Goal: Task Accomplishment & Management: Manage account settings

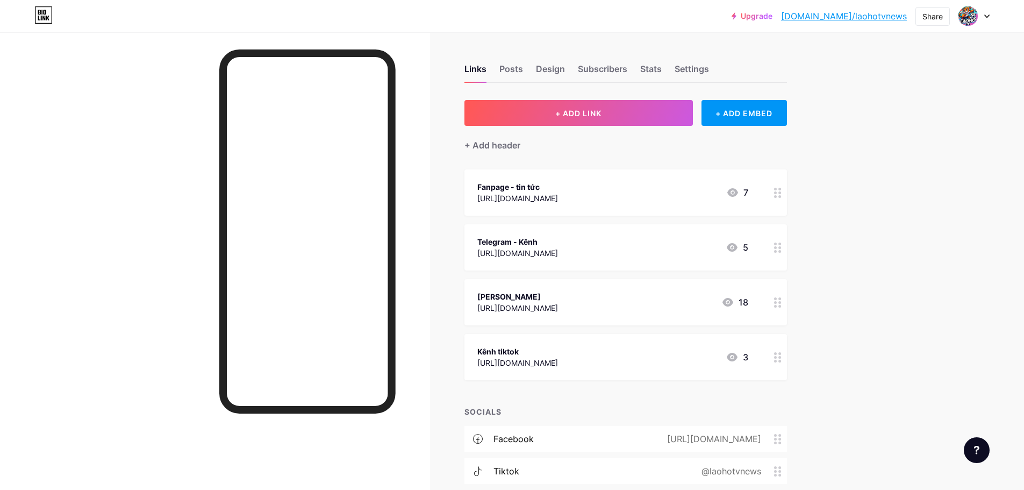
click at [892, 236] on div "Upgrade [DOMAIN_NAME]/laohot... [DOMAIN_NAME]/laohotvnews Share Switch accounts…" at bounding box center [512, 301] width 1024 height 602
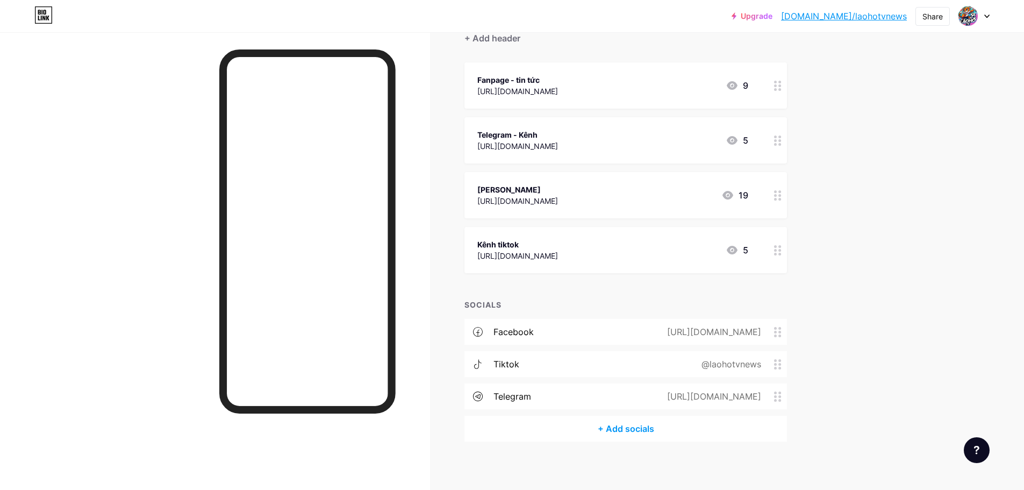
scroll to position [108, 0]
click at [554, 191] on div "[PERSON_NAME]" at bounding box center [517, 188] width 81 height 11
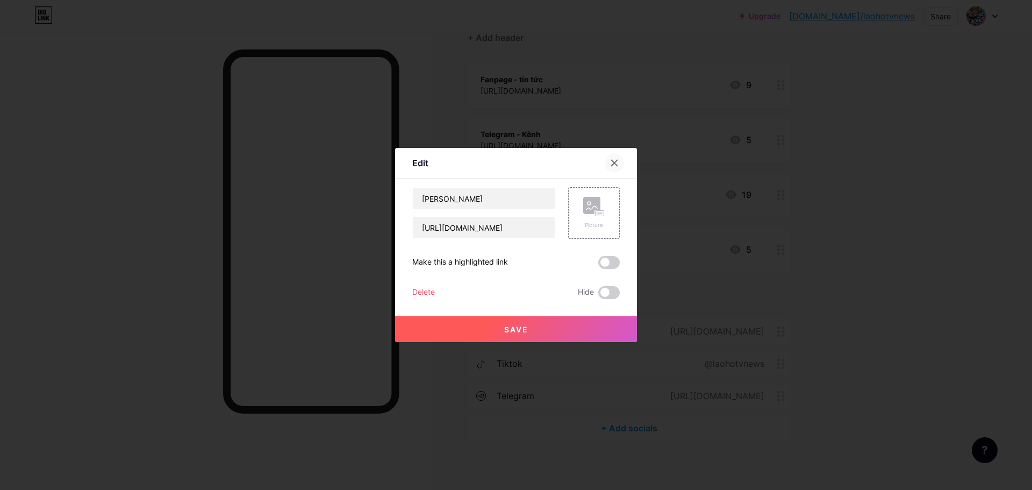
click at [623, 160] on div at bounding box center [614, 162] width 19 height 19
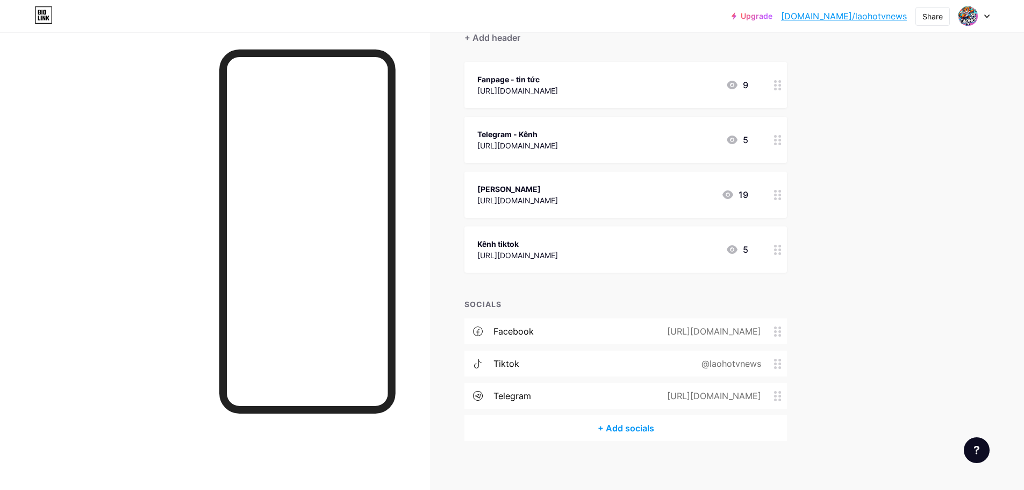
drag, startPoint x: 620, startPoint y: 197, endPoint x: 481, endPoint y: 203, distance: 138.8
click at [481, 203] on div "[URL][DOMAIN_NAME]" at bounding box center [517, 200] width 81 height 11
copy div "[URL][DOMAIN_NAME]"
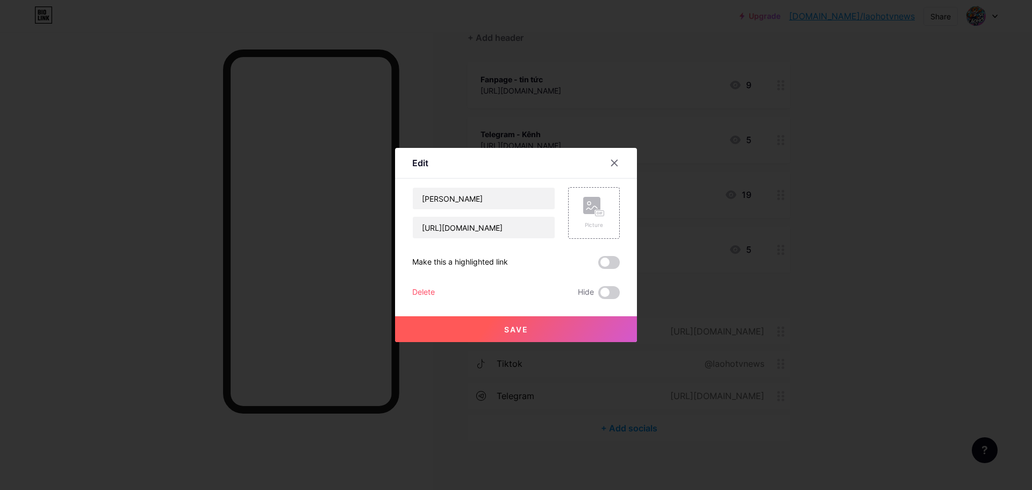
click at [669, 158] on div at bounding box center [516, 245] width 1032 height 490
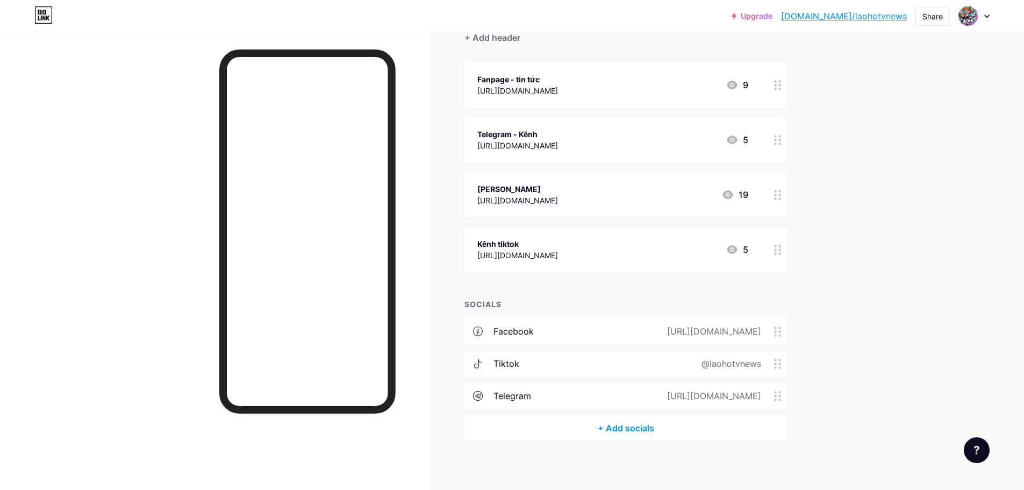
copy div "[URL][DOMAIN_NAME]"
drag, startPoint x: 627, startPoint y: 196, endPoint x: 482, endPoint y: 202, distance: 145.3
click at [482, 202] on div "[PERSON_NAME] [URL][DOMAIN_NAME] 19" at bounding box center [612, 194] width 271 height 25
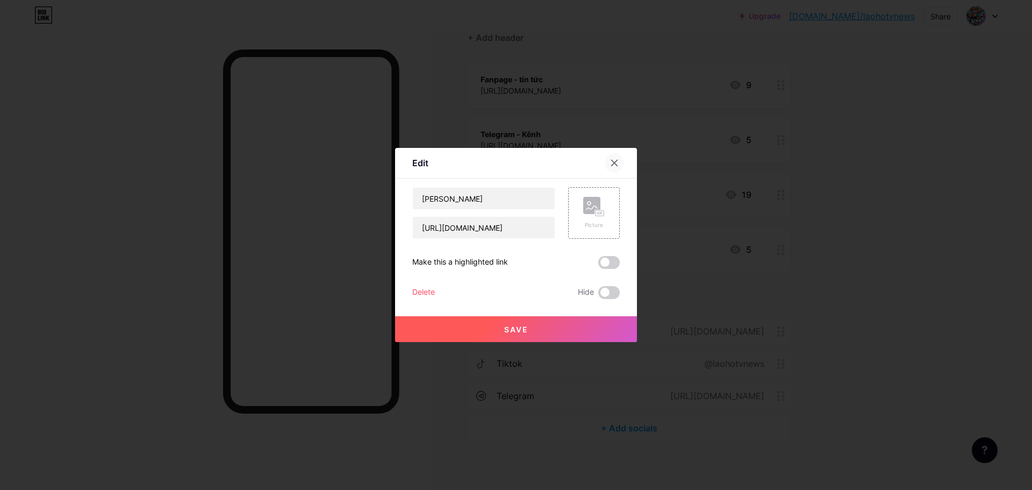
click at [619, 163] on div at bounding box center [614, 162] width 19 height 19
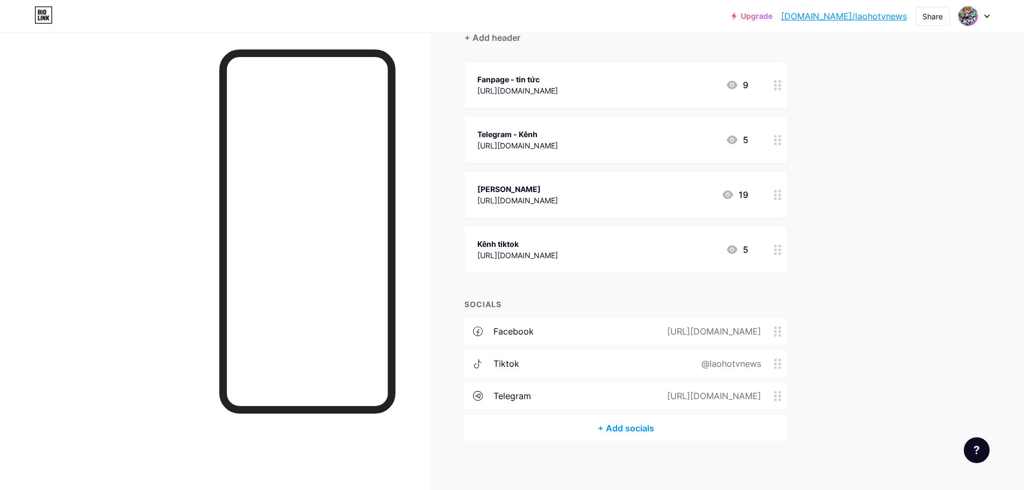
click at [903, 309] on div "Upgrade [DOMAIN_NAME]/laohot... [DOMAIN_NAME]/laohotvnews Share Switch accounts…" at bounding box center [512, 193] width 1024 height 602
click at [773, 87] on div at bounding box center [778, 85] width 18 height 46
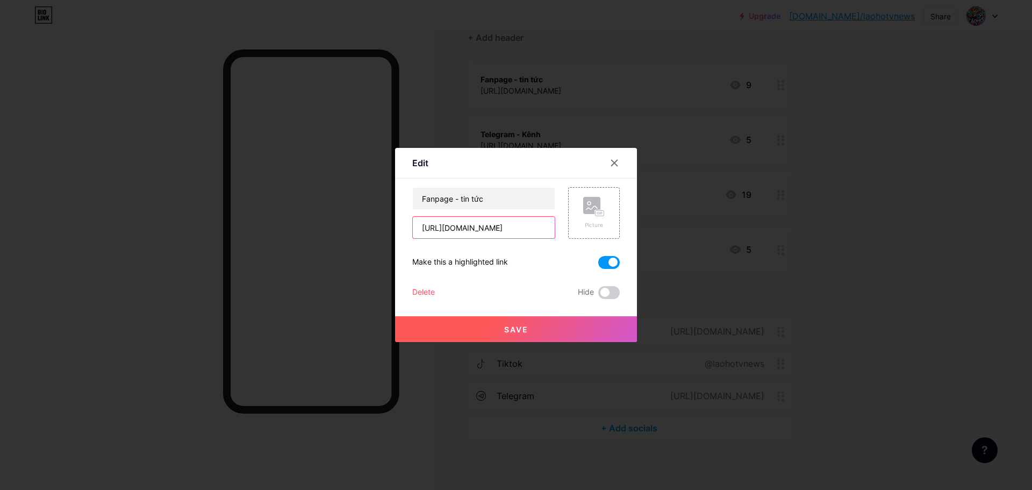
click at [492, 224] on input "[URL][DOMAIN_NAME]" at bounding box center [484, 228] width 142 height 22
paste input "[DOMAIN_NAME][URL]"
type input "[URL][DOMAIN_NAME]"
click at [538, 335] on button "Save" at bounding box center [516, 329] width 242 height 26
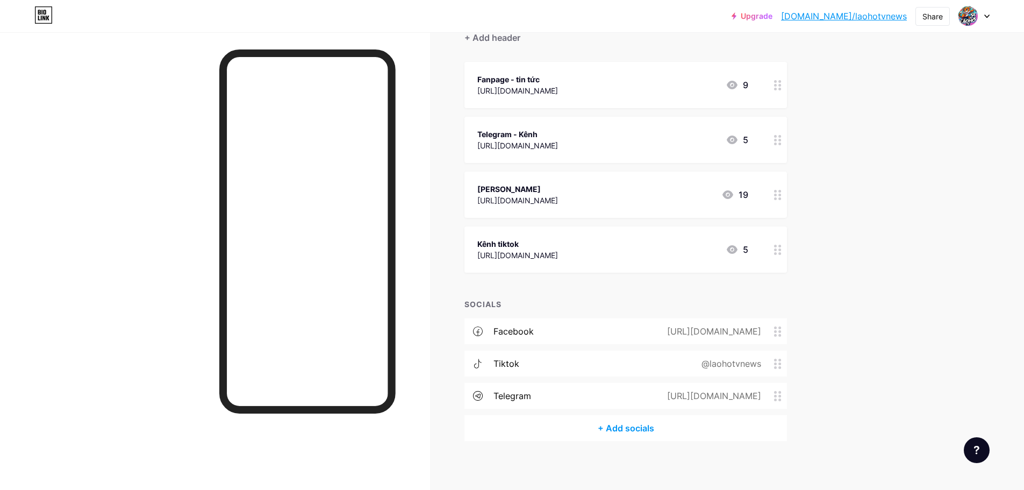
click at [781, 82] on icon at bounding box center [778, 85] width 8 height 10
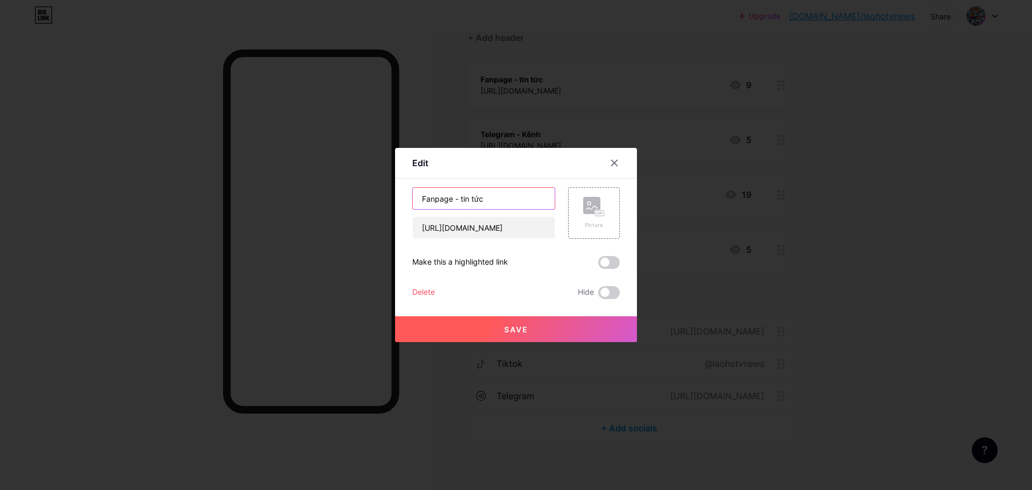
drag, startPoint x: 496, startPoint y: 200, endPoint x: 389, endPoint y: 196, distance: 107.1
click at [389, 196] on div "Edit Content YouTube Play YouTube video without leaving your page. ADD Vimeo Pl…" at bounding box center [516, 245] width 1032 height 490
type input "kênh tin tức24/7"
click at [565, 334] on button "Save" at bounding box center [516, 329] width 242 height 26
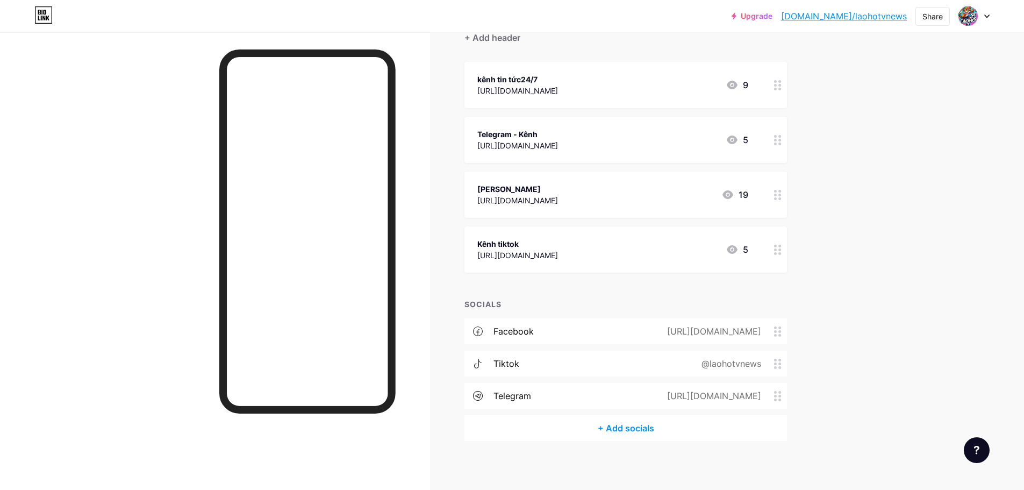
scroll to position [0, 0]
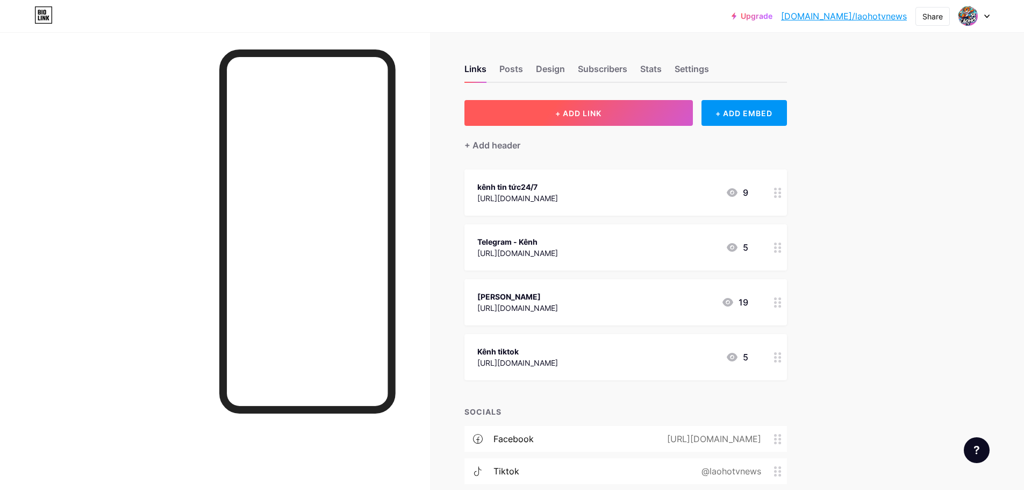
click at [598, 110] on span "+ ADD LINK" at bounding box center [578, 113] width 46 height 9
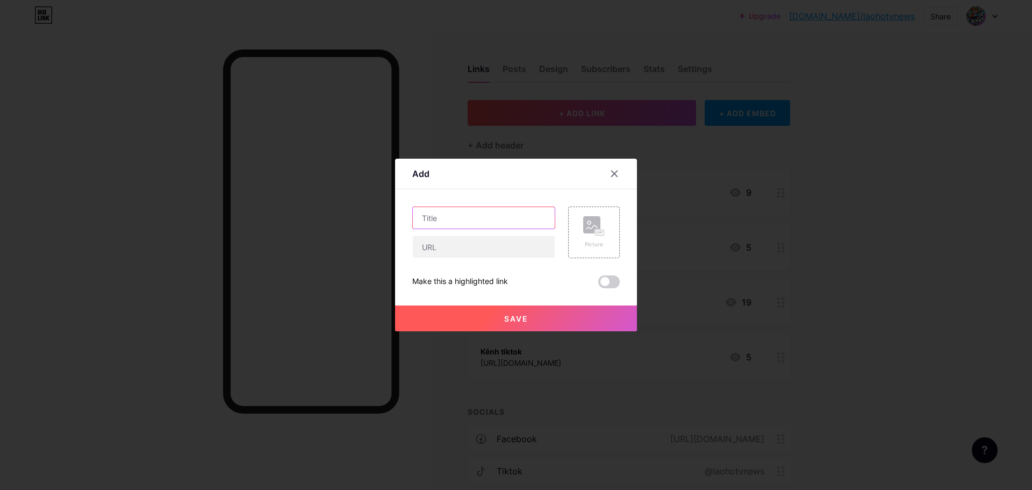
click at [492, 218] on input "text" at bounding box center [484, 218] width 142 height 22
paste input "[PERSON_NAME] - [PERSON_NAME] TV"
type input "[PERSON_NAME] - [PERSON_NAME] TV"
click at [477, 244] on input "text" at bounding box center [484, 247] width 142 height 22
paste input "[URL][DOMAIN_NAME]"
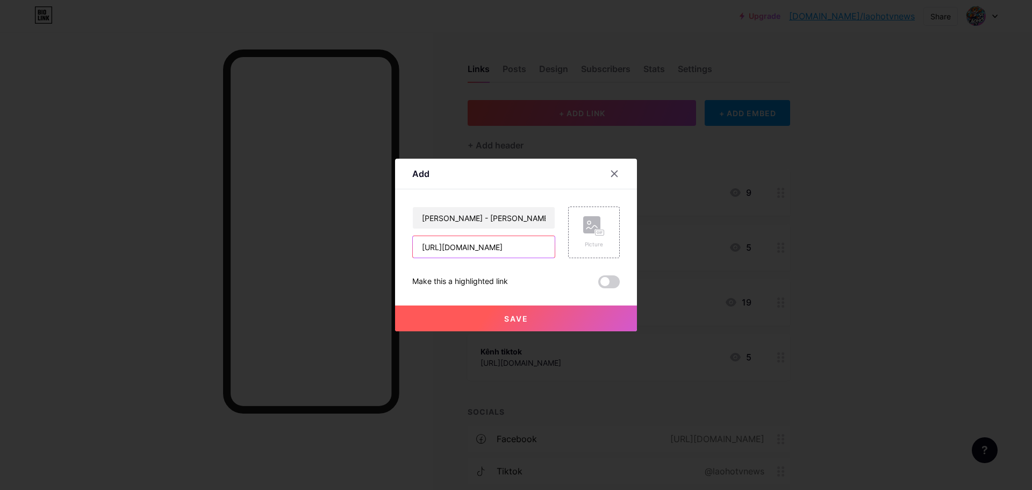
type input "[URL][DOMAIN_NAME]"
click at [506, 313] on button "Save" at bounding box center [516, 318] width 242 height 26
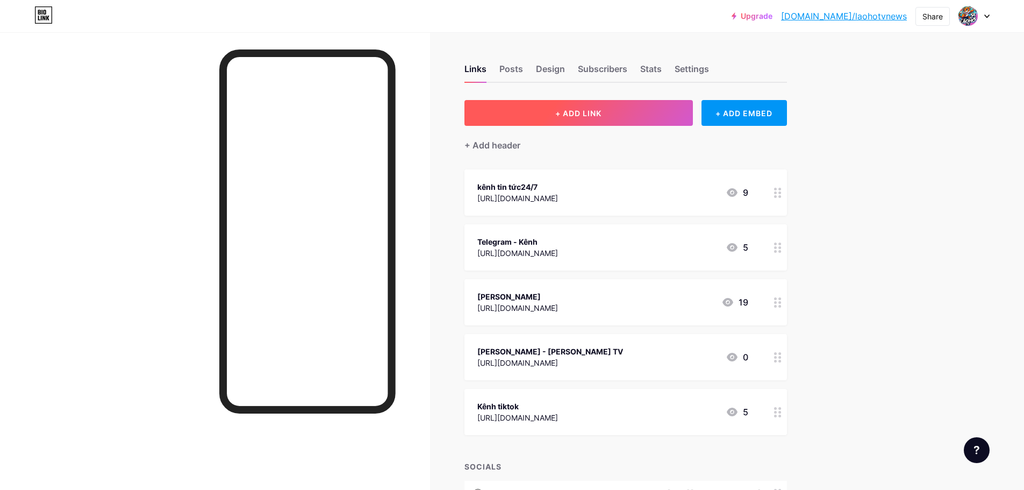
click at [595, 109] on span "+ ADD LINK" at bounding box center [578, 113] width 46 height 9
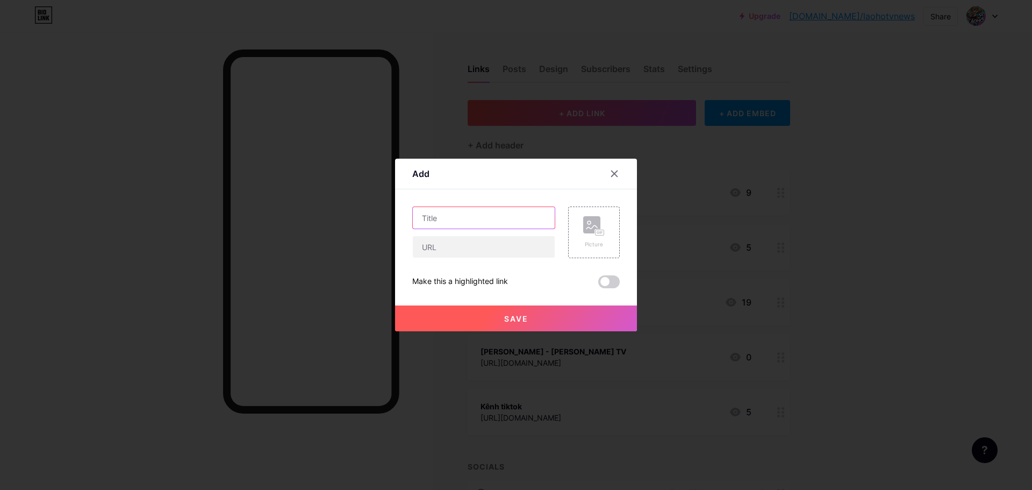
click at [488, 223] on input "text" at bounding box center [484, 218] width 142 height 22
paste input "Tin Nóng Đông Nam Á - [PERSON_NAME] TV"
type input "Tin Nóng Đông Nam Á - [PERSON_NAME] TV"
click at [461, 250] on input "text" at bounding box center [484, 247] width 142 height 22
paste input "[URL][DOMAIN_NAME]"
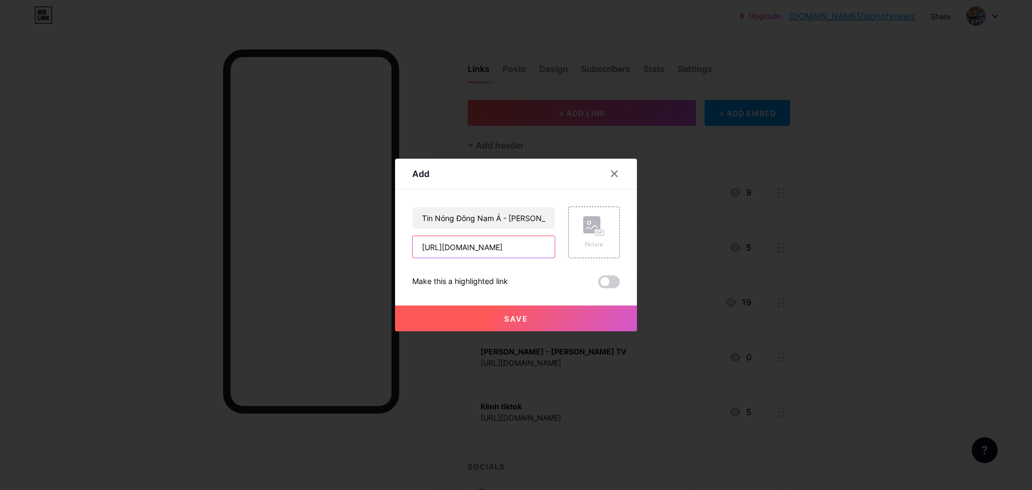
type input "[URL][DOMAIN_NAME]"
click at [495, 307] on button "Save" at bounding box center [516, 318] width 242 height 26
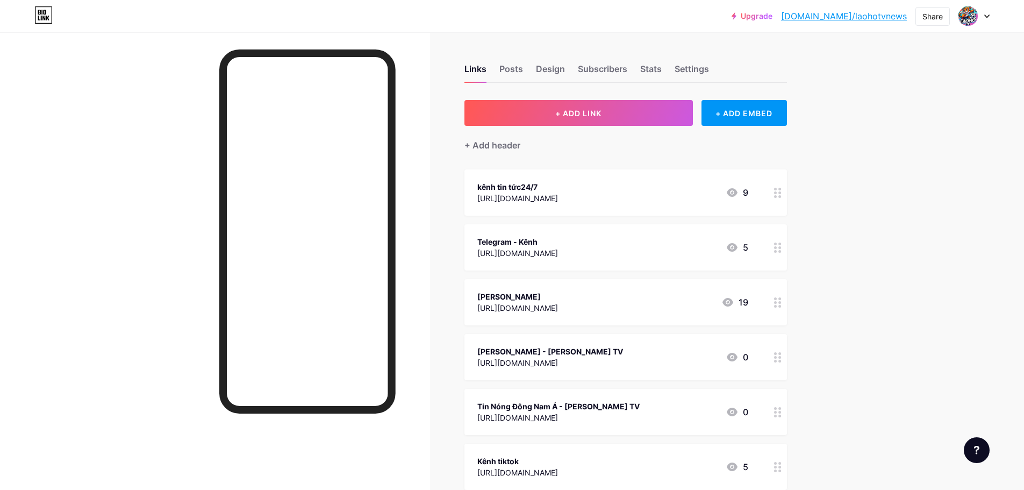
click at [899, 260] on div "Upgrade [DOMAIN_NAME]/laohot... [DOMAIN_NAME]/laohotvnews Share Switch accounts…" at bounding box center [512, 356] width 1024 height 712
click at [782, 194] on icon at bounding box center [778, 193] width 8 height 10
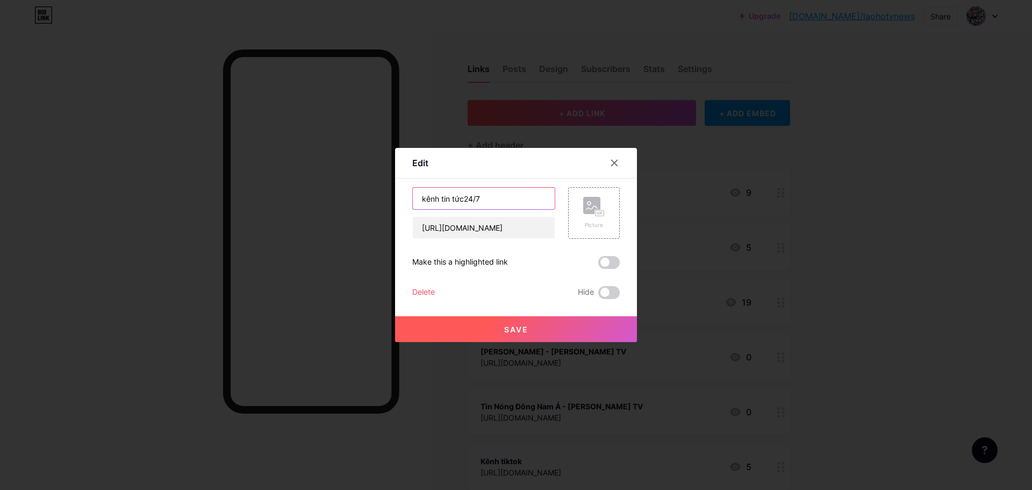
click at [499, 201] on input "kênh tin tức24/7" at bounding box center [484, 199] width 142 height 22
paste input "Tin Tức 24/7 - [PERSON_NAME] TV"
type input "Tin Tức 24/7 - [PERSON_NAME] TV"
click at [562, 327] on button "Save" at bounding box center [516, 329] width 242 height 26
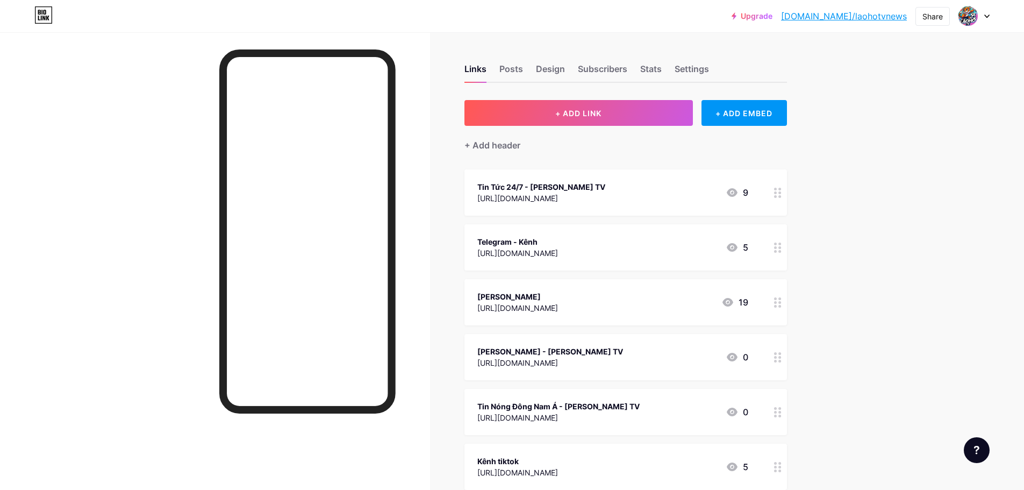
click at [891, 267] on div "Upgrade [DOMAIN_NAME]/laohot... [DOMAIN_NAME]/laohotvnews Share Switch accounts…" at bounding box center [512, 356] width 1024 height 712
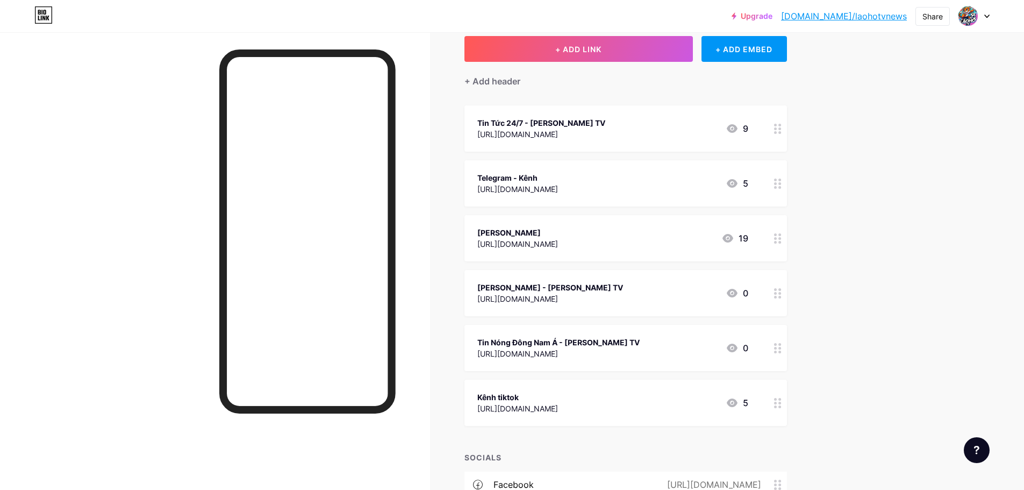
scroll to position [54, 0]
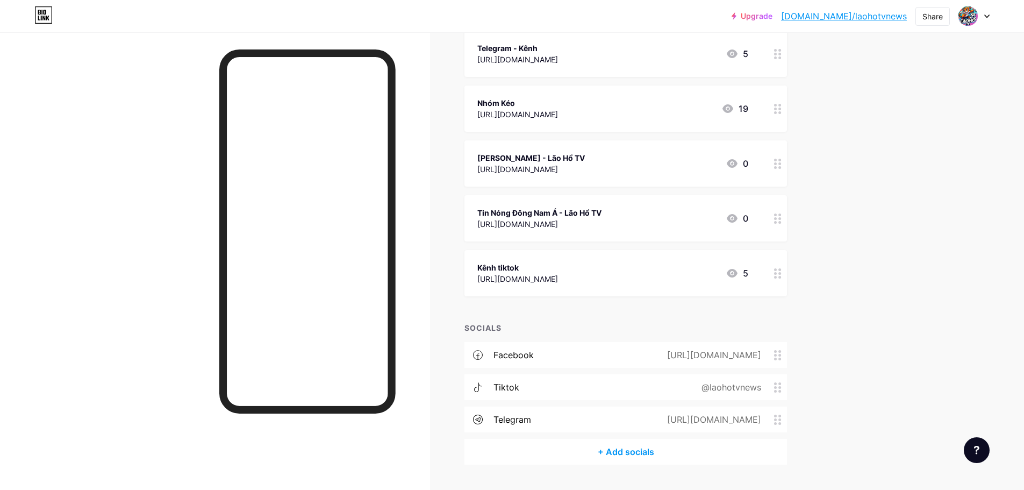
scroll to position [221, 0]
